Goal: Task Accomplishment & Management: Use online tool/utility

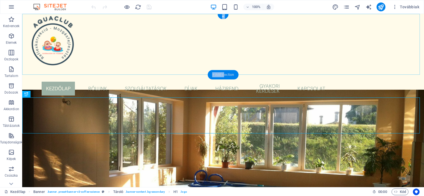
drag, startPoint x: 224, startPoint y: 75, endPoint x: 224, endPoint y: 72, distance: 3.1
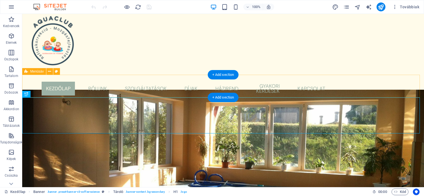
click at [89, 88] on div "Kezdőlap Rólunk Szolgáltatások Babaúszás Úszásoktatás Mozgásfejlesztés INPP Gya…" at bounding box center [223, 89] width 402 height 28
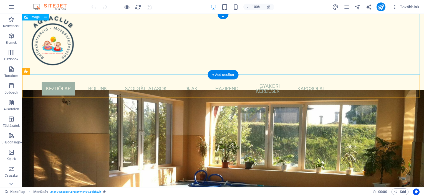
drag, startPoint x: 244, startPoint y: 30, endPoint x: 221, endPoint y: 46, distance: 27.8
drag, startPoint x: 245, startPoint y: 29, endPoint x: 118, endPoint y: 130, distance: 162.7
click at [118, 130] on div "AquaClub" at bounding box center [223, 121] width 402 height 36
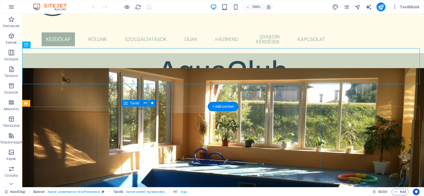
scroll to position [55, 0]
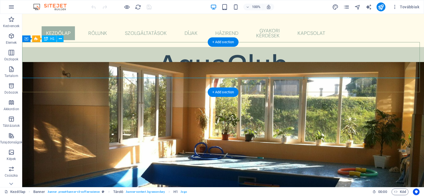
click at [100, 57] on div "AquaClub" at bounding box center [223, 65] width 402 height 36
click at [50, 67] on div "AquaClub" at bounding box center [223, 65] width 402 height 36
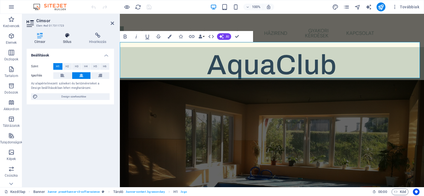
click at [68, 35] on icon at bounding box center [67, 36] width 24 height 6
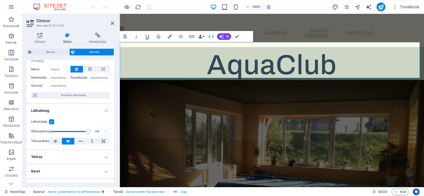
scroll to position [0, 0]
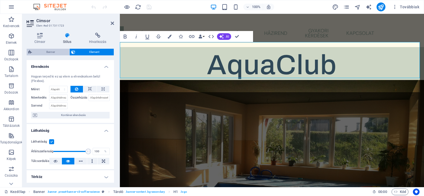
click at [54, 51] on span "Banner" at bounding box center [51, 52] width 34 height 7
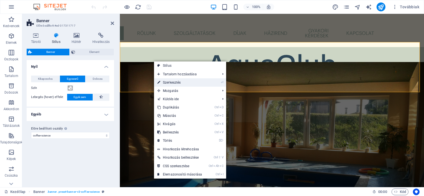
click at [169, 82] on link "⏎ Szerkesztés" at bounding box center [179, 83] width 51 height 8
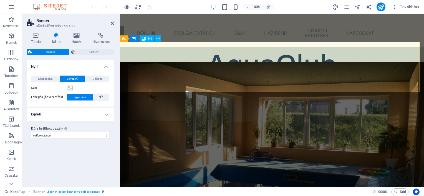
click at [135, 48] on div "AquaClub" at bounding box center [272, 65] width 304 height 36
click at [105, 113] on h4 "Egyéb" at bounding box center [70, 114] width 87 height 13
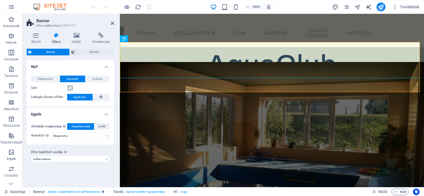
click at [72, 180] on div "Variánsok Alapértelmezett Nyíl Kikapcsolva Egyszerű Doboza Szín Lebegés (hover)…" at bounding box center [70, 121] width 87 height 123
click at [409, 58] on div "AquaClub" at bounding box center [272, 65] width 304 height 36
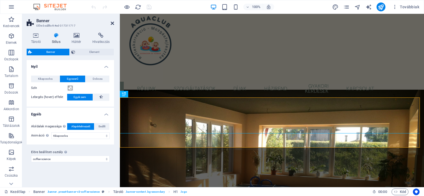
click at [112, 22] on icon at bounding box center [112, 23] width 3 height 4
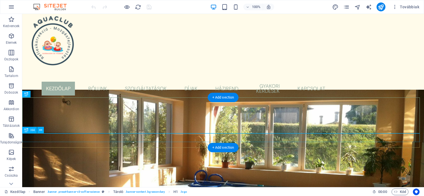
click at [171, 139] on div "Ahol a víz élménye, a fejlődés öröme" at bounding box center [223, 143] width 402 height 9
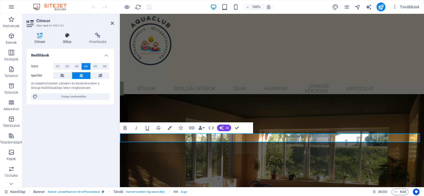
click at [68, 33] on icon at bounding box center [67, 36] width 24 height 6
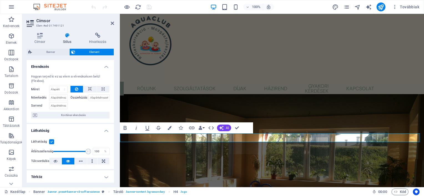
click at [68, 33] on icon at bounding box center [67, 36] width 24 height 6
click at [39, 34] on icon at bounding box center [40, 36] width 26 height 6
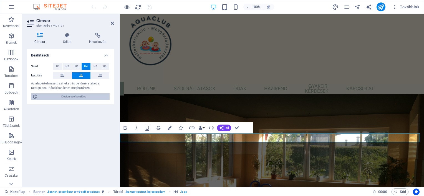
click at [64, 97] on span "Design szerkesztése" at bounding box center [73, 96] width 69 height 7
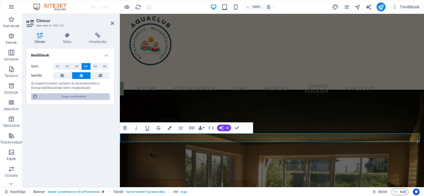
select select "px"
select select "400"
select select "px"
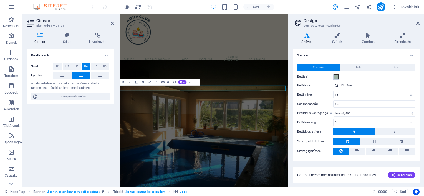
click at [336, 78] on span at bounding box center [336, 77] width 4 height 4
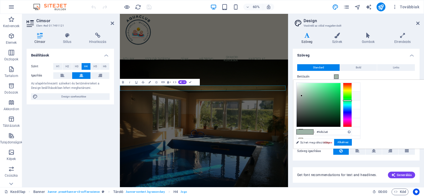
click at [336, 78] on span at bounding box center [336, 77] width 4 height 4
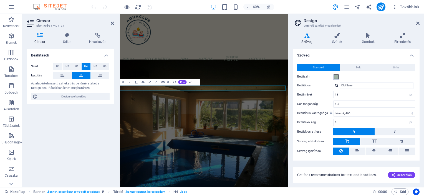
click at [336, 78] on span at bounding box center [336, 77] width 4 height 4
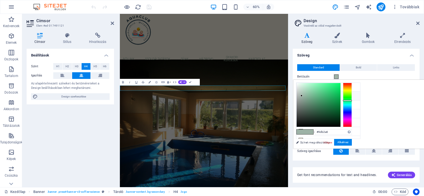
click at [328, 95] on small "#9db2a6" at bounding box center [331, 97] width 8 height 4
drag, startPoint x: 370, startPoint y: 95, endPoint x: 374, endPoint y: 100, distance: 6.5
click at [304, 100] on div at bounding box center [303, 101] width 2 height 2
click at [352, 111] on div at bounding box center [347, 105] width 9 height 44
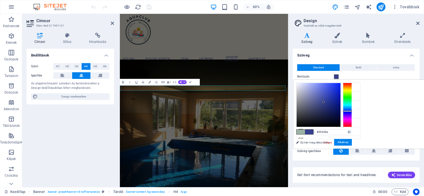
type input "#36418e"
drag, startPoint x: 372, startPoint y: 100, endPoint x: 393, endPoint y: 102, distance: 21.2
click at [324, 102] on div at bounding box center [323, 102] width 2 height 2
click at [352, 140] on button "Alkalmaz" at bounding box center [343, 142] width 18 height 7
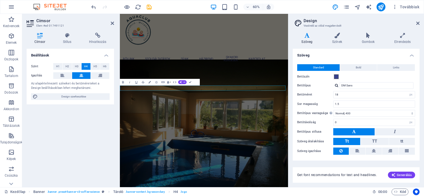
click at [337, 184] on div "Variánsok Szöveg Színek Gombok Elrendezés Szöveg Standard Bold Links Betűszín B…" at bounding box center [356, 107] width 136 height 159
click at [108, 156] on div "Beállítások Szint H1 H2 H3 H4 H5 H6 Igazítás Az alapértelmezett színeket és bet…" at bounding box center [70, 116] width 87 height 134
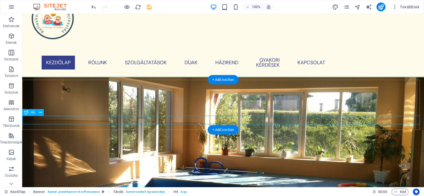
scroll to position [28, 0]
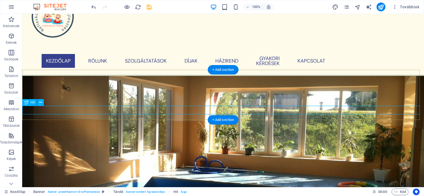
click at [312, 111] on div "Ahol a víz élménye, a fejlődés öröme" at bounding box center [223, 115] width 402 height 9
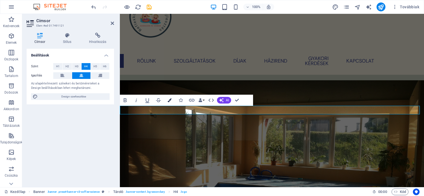
click at [170, 100] on icon "button" at bounding box center [170, 100] width 4 height 4
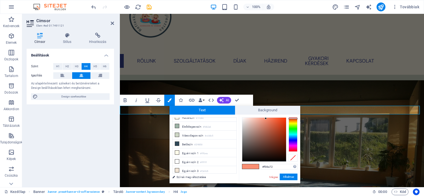
scroll to position [12, 0]
click at [178, 170] on icon at bounding box center [177, 172] width 4 height 4
type input "#e56a4a"
drag, startPoint x: 265, startPoint y: 118, endPoint x: 272, endPoint y: 122, distance: 7.5
click at [272, 122] on div at bounding box center [271, 122] width 2 height 2
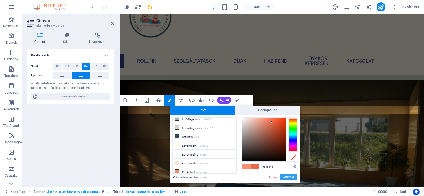
click at [286, 177] on button "Alkalmaz" at bounding box center [289, 177] width 18 height 7
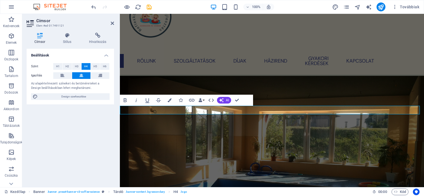
click at [85, 135] on div "Beállítások Szint H1 H2 H3 H4 H5 H6 Igazítás Az alapértelmezett színeket és bet…" at bounding box center [70, 116] width 87 height 134
click at [155, 111] on h4 "Ahol a víz élménye, a fejlődés öröme" at bounding box center [272, 115] width 304 height 9
click at [64, 160] on div "Beállítások Szint H1 H2 H3 H4 H5 H6 Igazítás Az alapértelmezett színeket és bet…" at bounding box center [70, 116] width 87 height 134
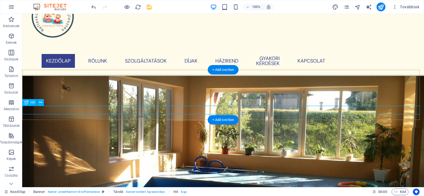
click at [210, 112] on div "Ahol a víz élménye, a fejlődés öröme" at bounding box center [223, 115] width 402 height 9
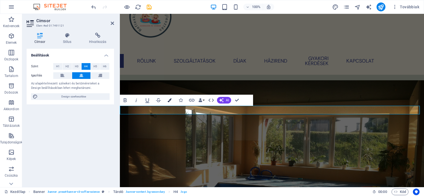
click at [171, 98] on button "Colors" at bounding box center [169, 100] width 11 height 11
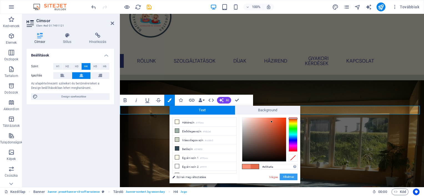
click at [290, 178] on button "Alkalmaz" at bounding box center [289, 177] width 18 height 7
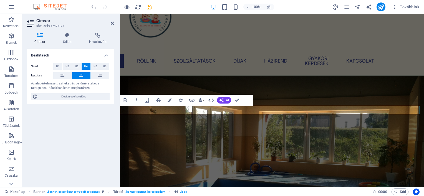
click at [83, 130] on div "Beállítások Szint H1 H2 H3 H4 H5 H6 Igazítás Az alapértelmezett színeket és bet…" at bounding box center [70, 116] width 87 height 134
click at [85, 130] on div "Beállítások Szint H1 H2 H3 H4 H5 H6 Igazítás Az alapértelmezett színeket és bet…" at bounding box center [70, 116] width 87 height 134
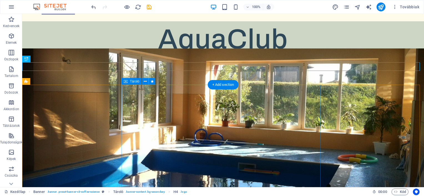
scroll to position [83, 0]
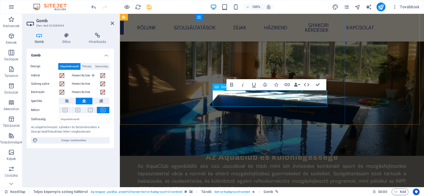
click at [80, 163] on div "Gomb Design Alapértelmezett Primary Secondary Háttér Hover/Active Az előnézeti …" at bounding box center [70, 116] width 87 height 134
click at [98, 168] on div "Gomb Design Alapértelmezett Primary Secondary Háttér Hover/Active Az előnézeti …" at bounding box center [70, 116] width 87 height 134
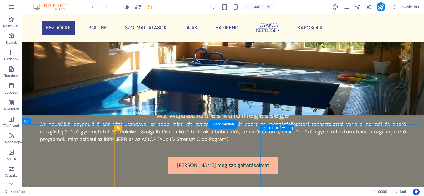
scroll to position [213, 0]
